Goal: Task Accomplishment & Management: Use online tool/utility

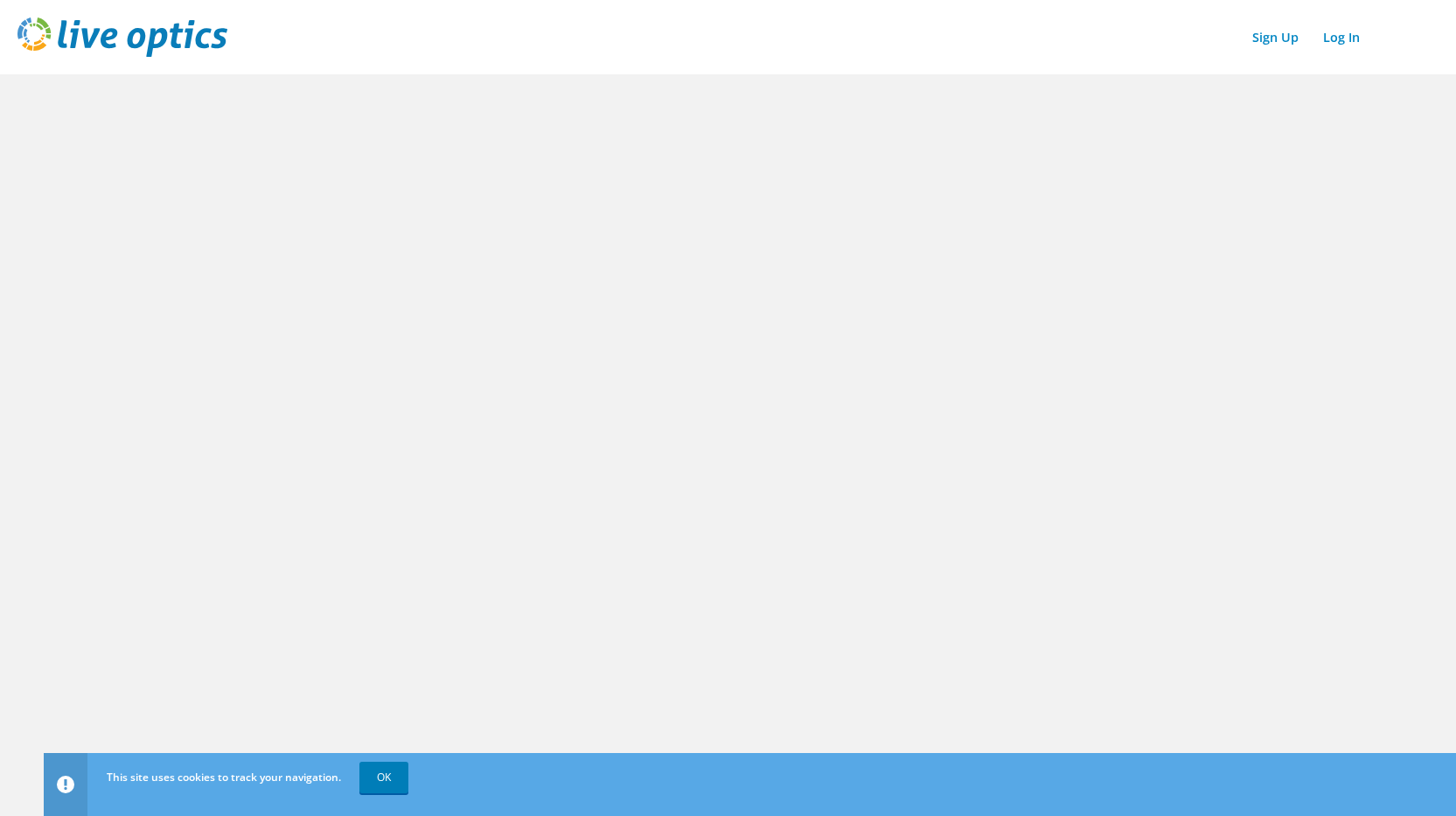
click at [422, 33] on div "Sign Up Log In" at bounding box center [727, 37] width 1421 height 40
click at [1341, 39] on link "Log In" at bounding box center [1341, 37] width 54 height 25
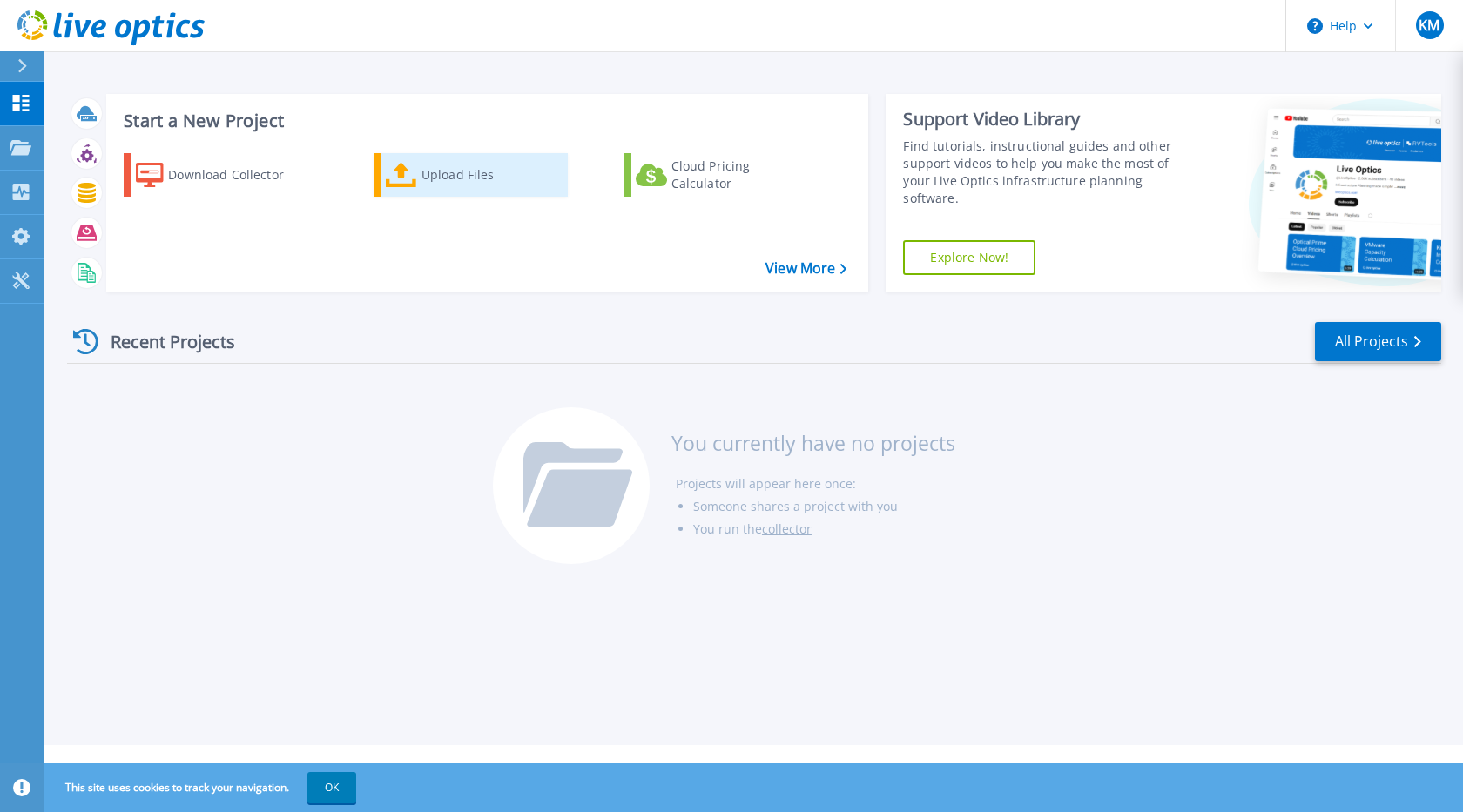
click at [441, 167] on div "Upload Files" at bounding box center [491, 174] width 139 height 35
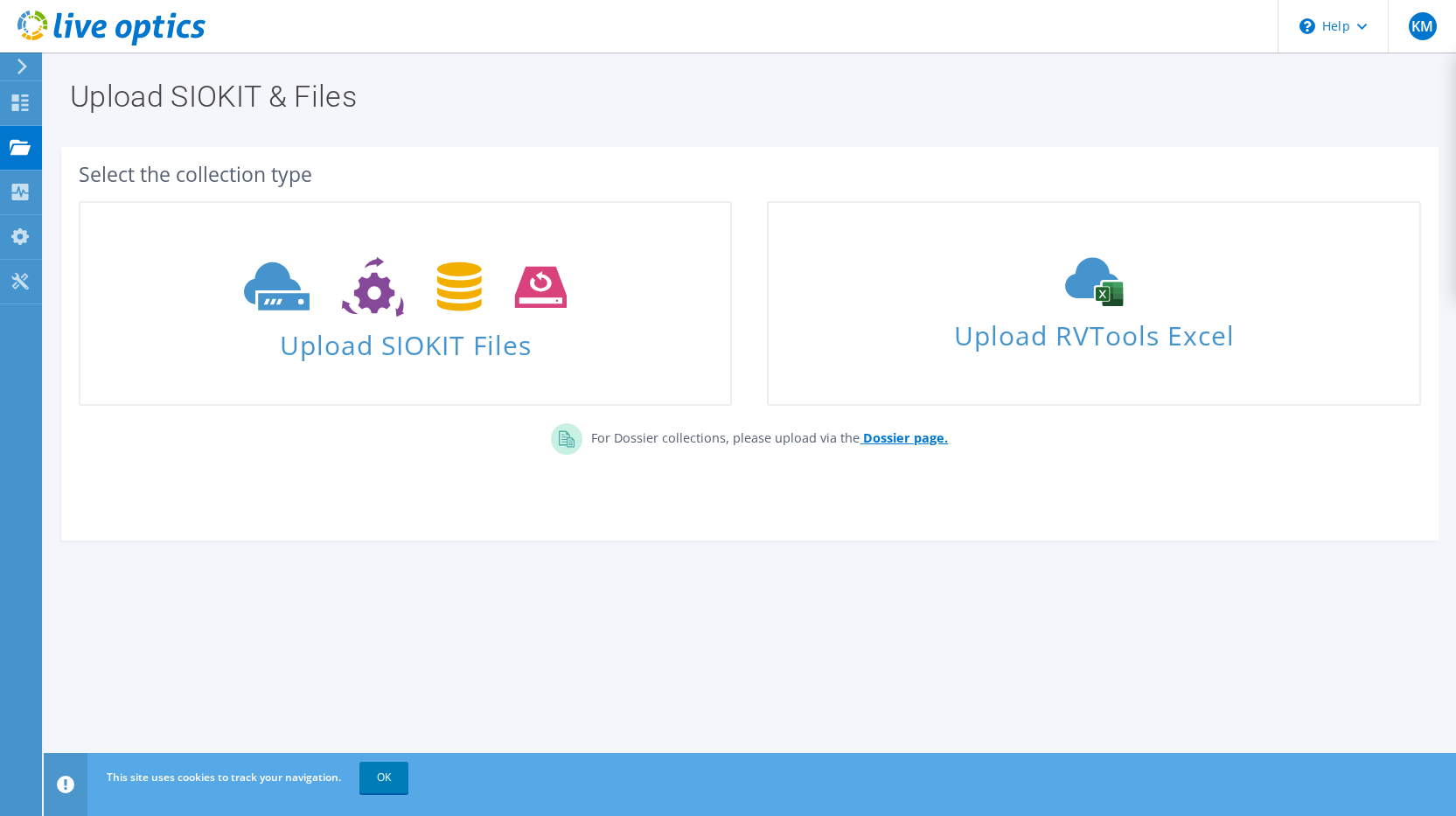
click at [891, 441] on b "Dossier page." at bounding box center [906, 438] width 85 height 16
